Goal: Check status

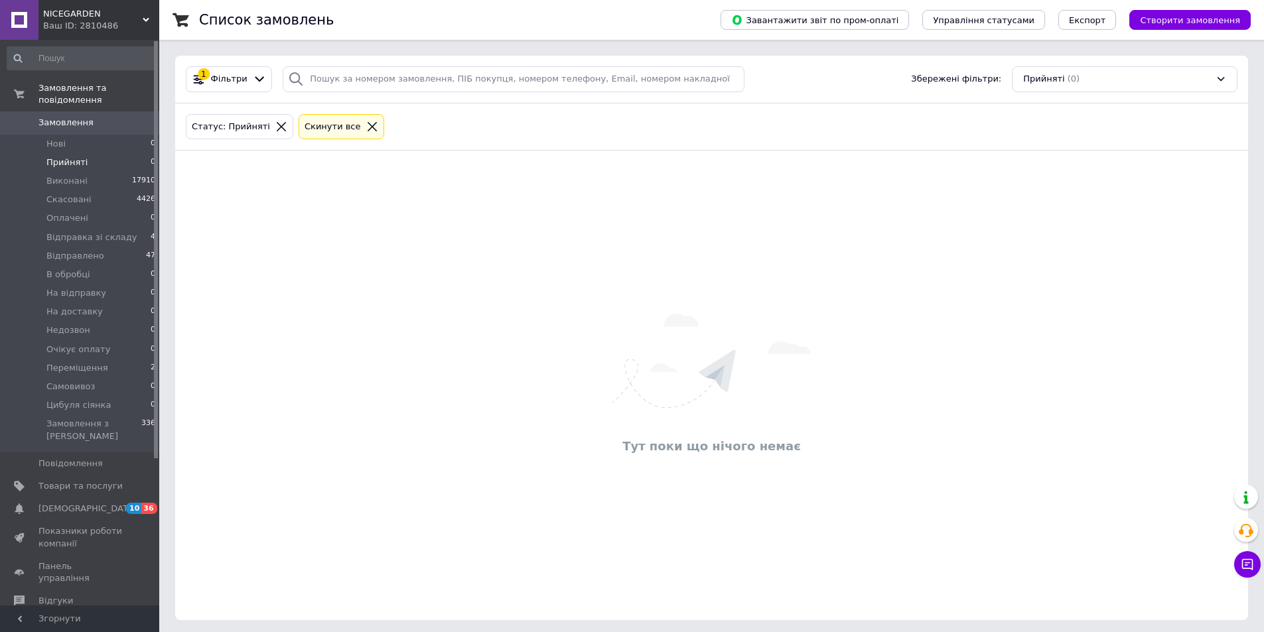
click at [293, 359] on div "Тут поки що нічого немає" at bounding box center [711, 385] width 1073 height 443
